Goal: Task Accomplishment & Management: Use online tool/utility

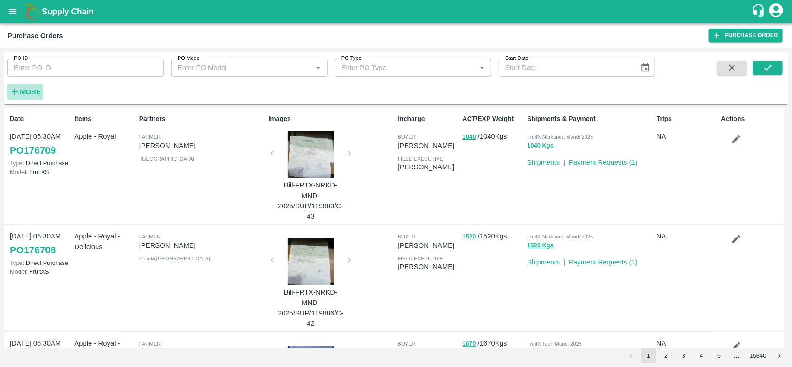
click at [26, 90] on strong "More" at bounding box center [30, 91] width 21 height 7
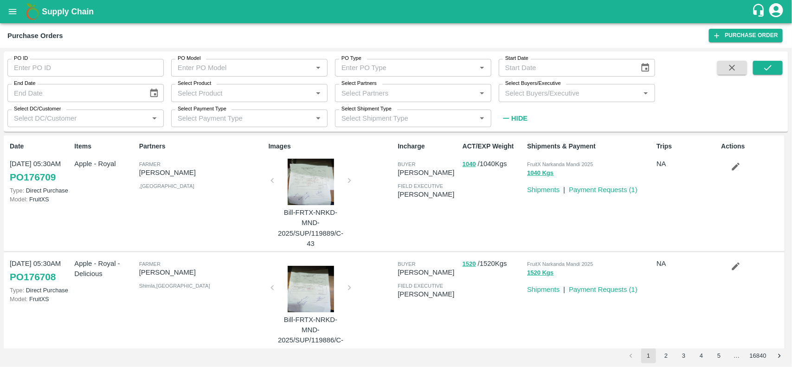
click at [368, 88] on input "Select Partners" at bounding box center [405, 93] width 135 height 12
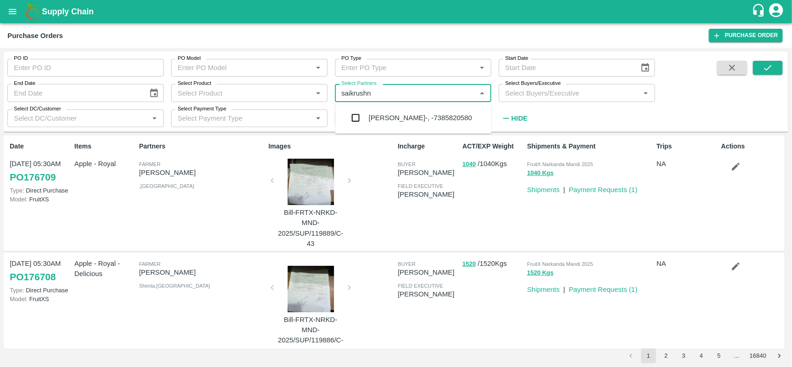
type input "saikrushna"
click at [352, 120] on input "checkbox" at bounding box center [356, 118] width 19 height 19
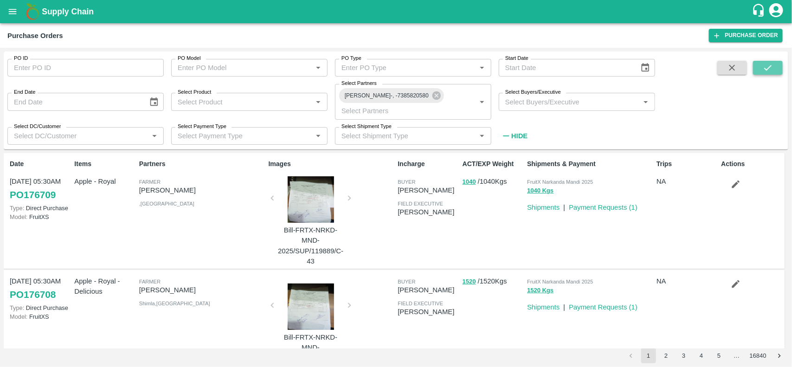
click at [778, 66] on button "submit" at bounding box center [768, 68] width 30 height 14
